Goal: Task Accomplishment & Management: Manage account settings

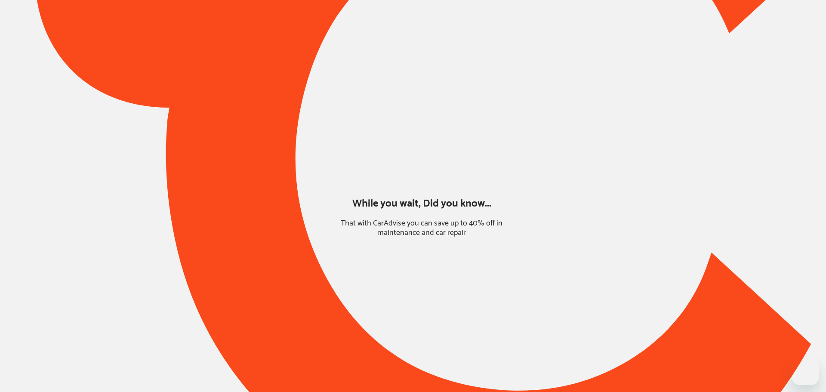
type input "*****"
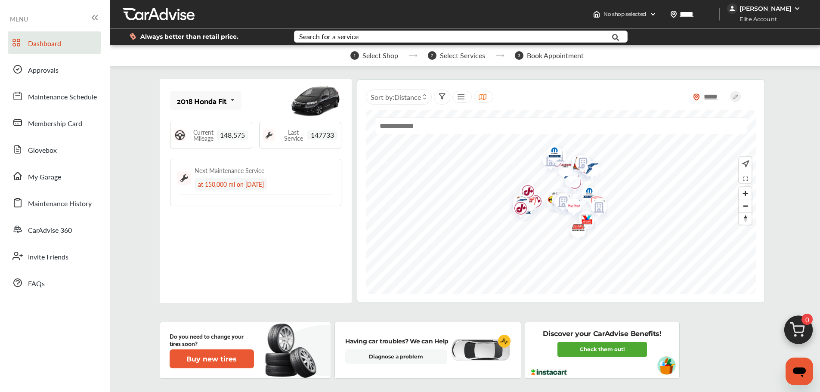
click at [781, 5] on div "[PERSON_NAME]" at bounding box center [765, 9] width 52 height 8
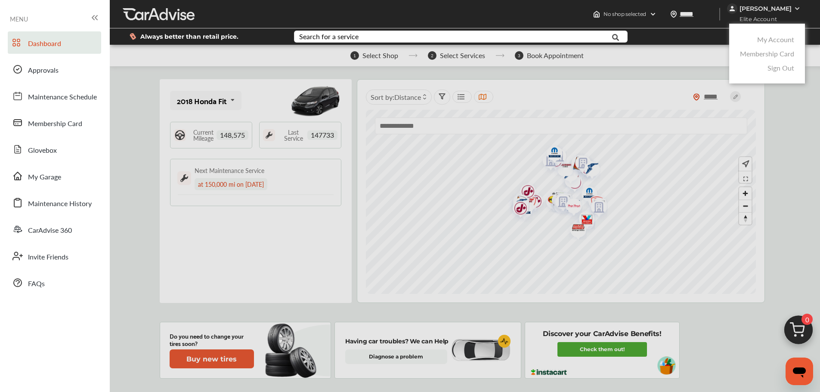
click at [783, 42] on link "My Account" at bounding box center [775, 39] width 37 height 10
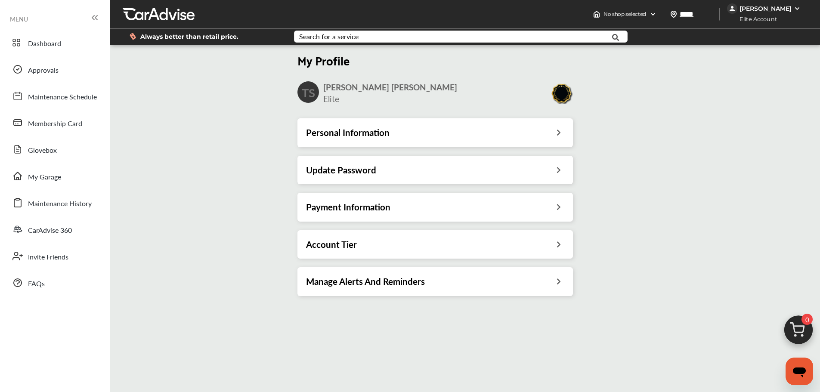
click at [559, 245] on icon at bounding box center [558, 243] width 8 height 9
